Goal: Navigation & Orientation: Find specific page/section

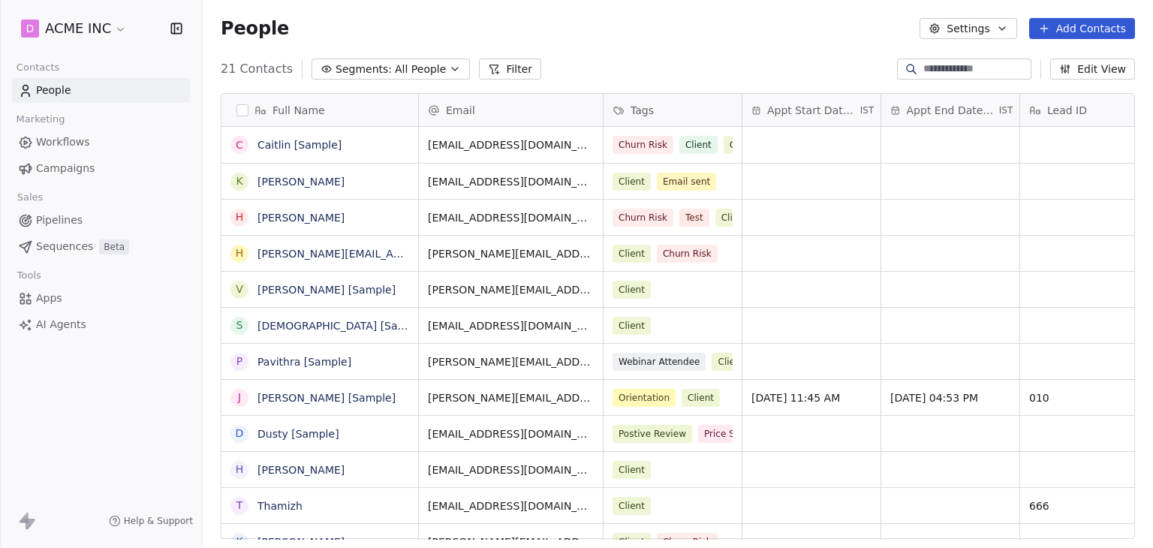
scroll to position [470, 938]
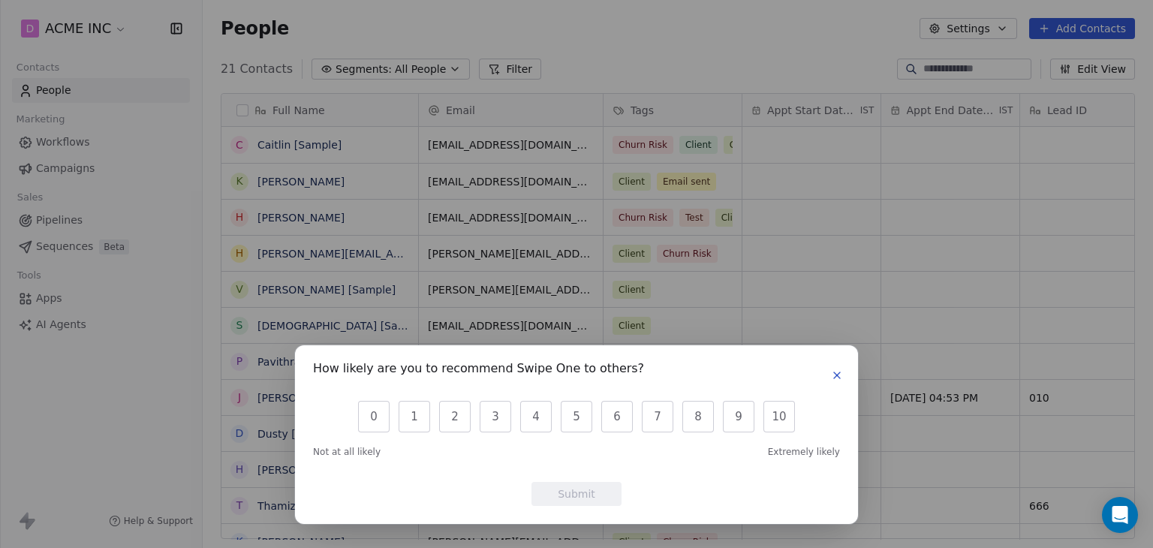
click at [832, 377] on icon "button" at bounding box center [837, 375] width 12 height 12
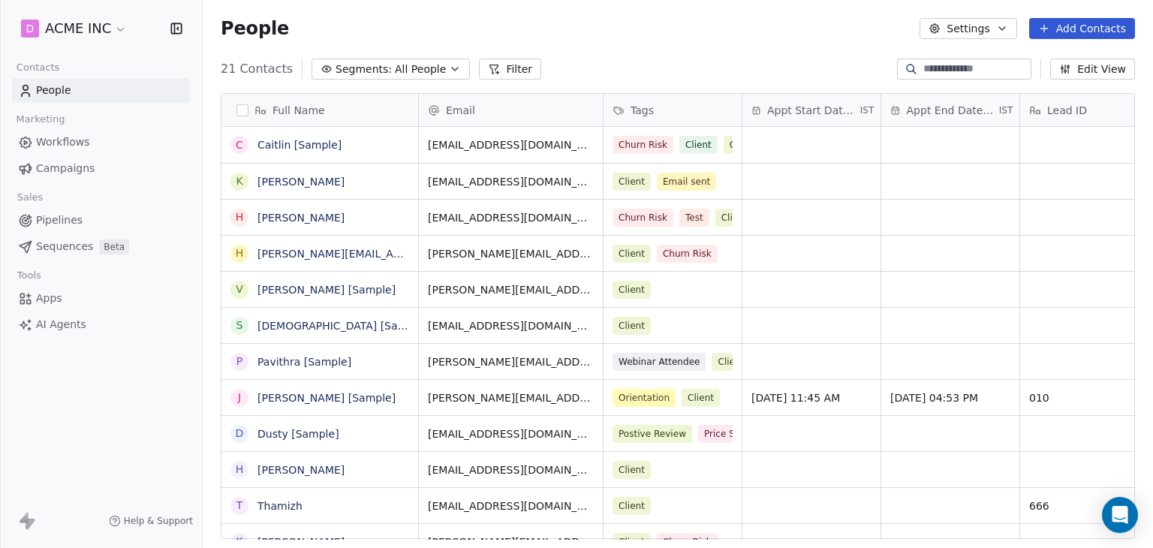
click at [78, 28] on html "D ACME INC Contacts People Marketing Workflows Campaigns Sales Pipelines Sequen…" at bounding box center [576, 274] width 1153 height 548
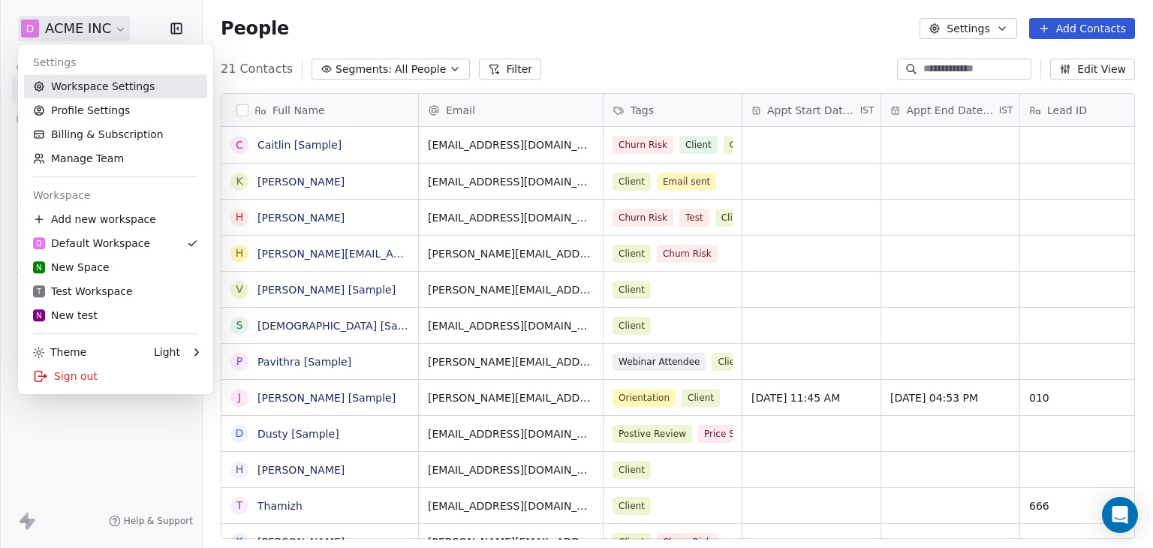
click at [85, 89] on link "Workspace Settings" at bounding box center [115, 86] width 183 height 24
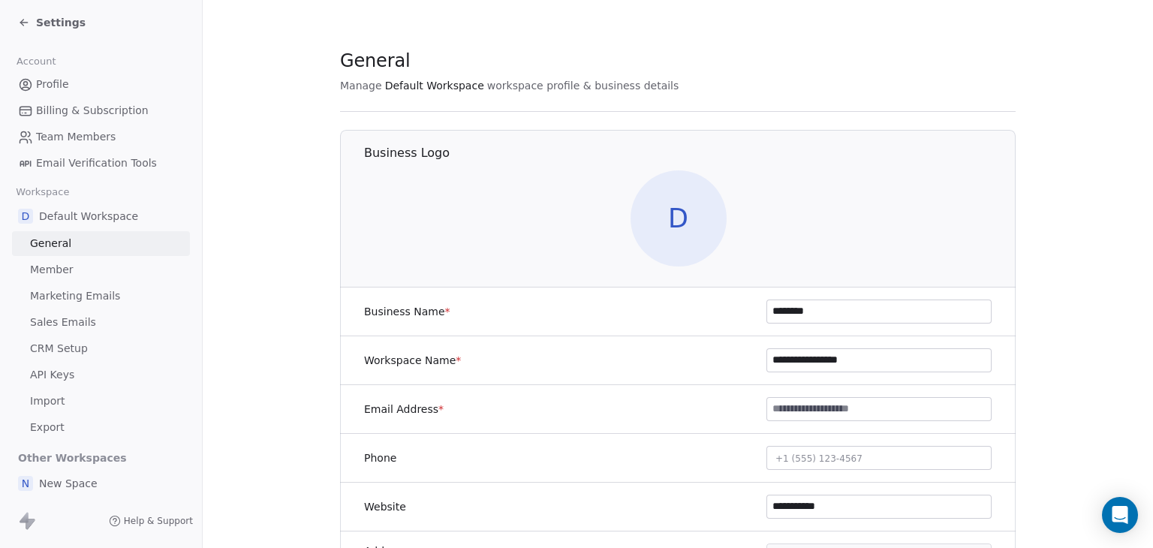
click at [102, 285] on link "Marketing Emails" at bounding box center [101, 296] width 178 height 25
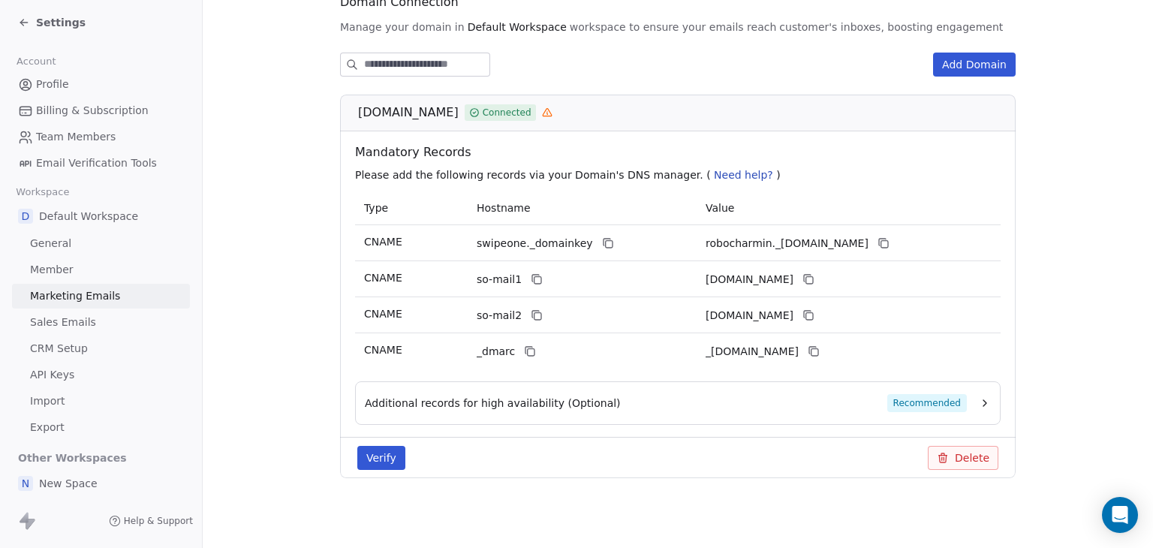
scroll to position [188, 0]
click at [45, 26] on span "Settings" at bounding box center [61, 22] width 50 height 15
